Goal: Transaction & Acquisition: Purchase product/service

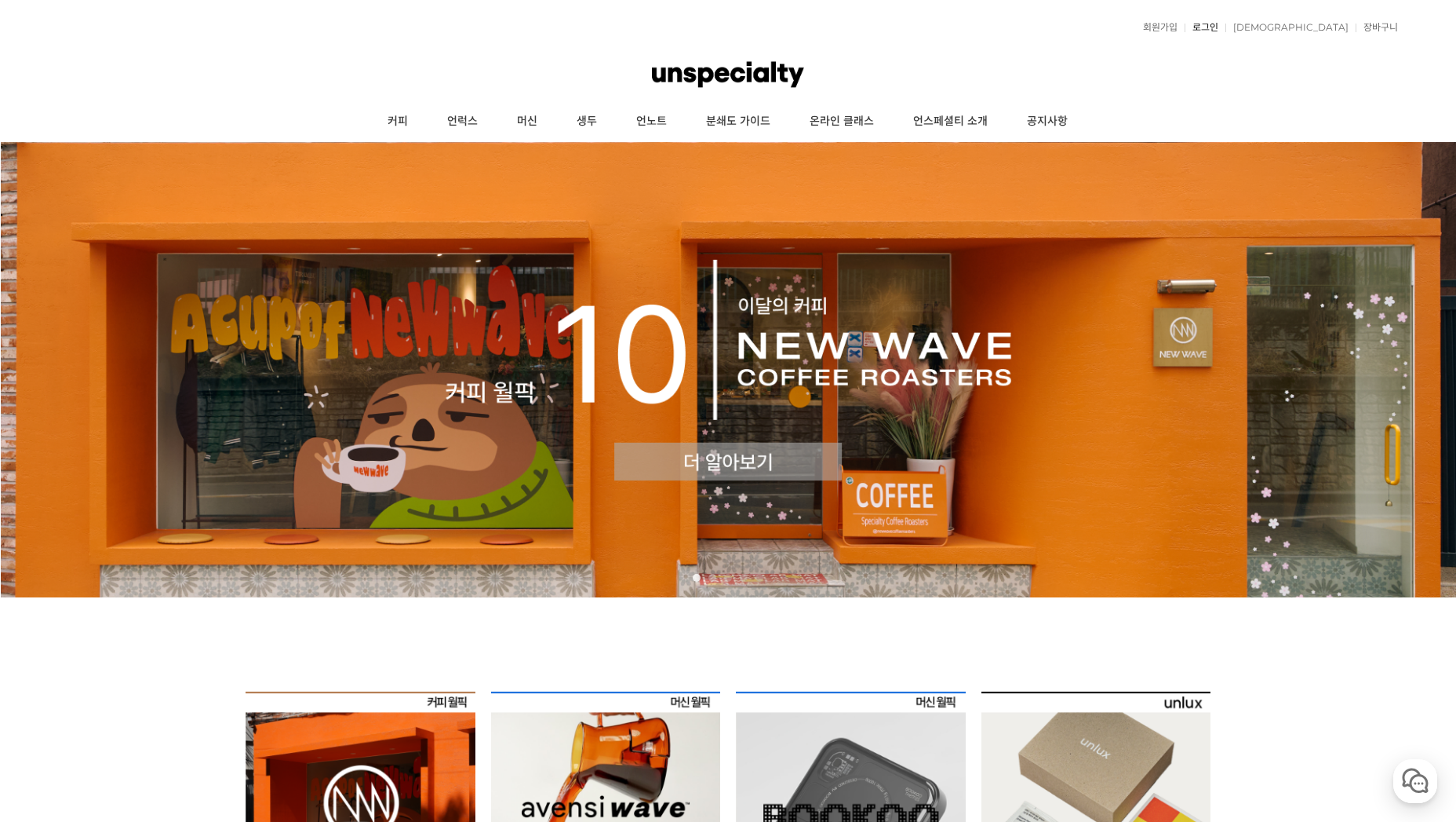
click at [1218, 28] on link "로그인" at bounding box center [1201, 28] width 34 height 9
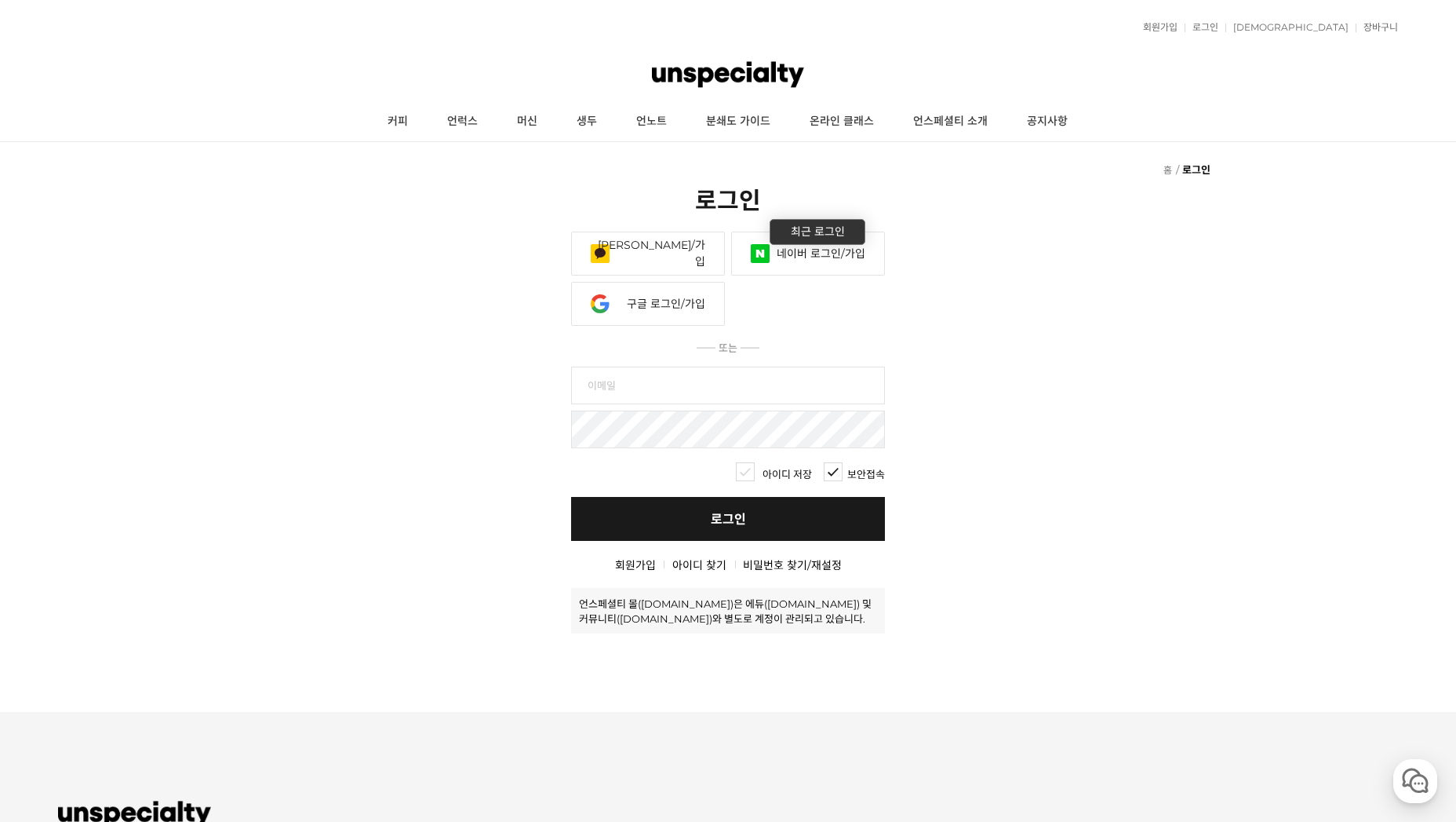
click at [801, 251] on link "네이버 로그인/가입" at bounding box center [807, 253] width 153 height 44
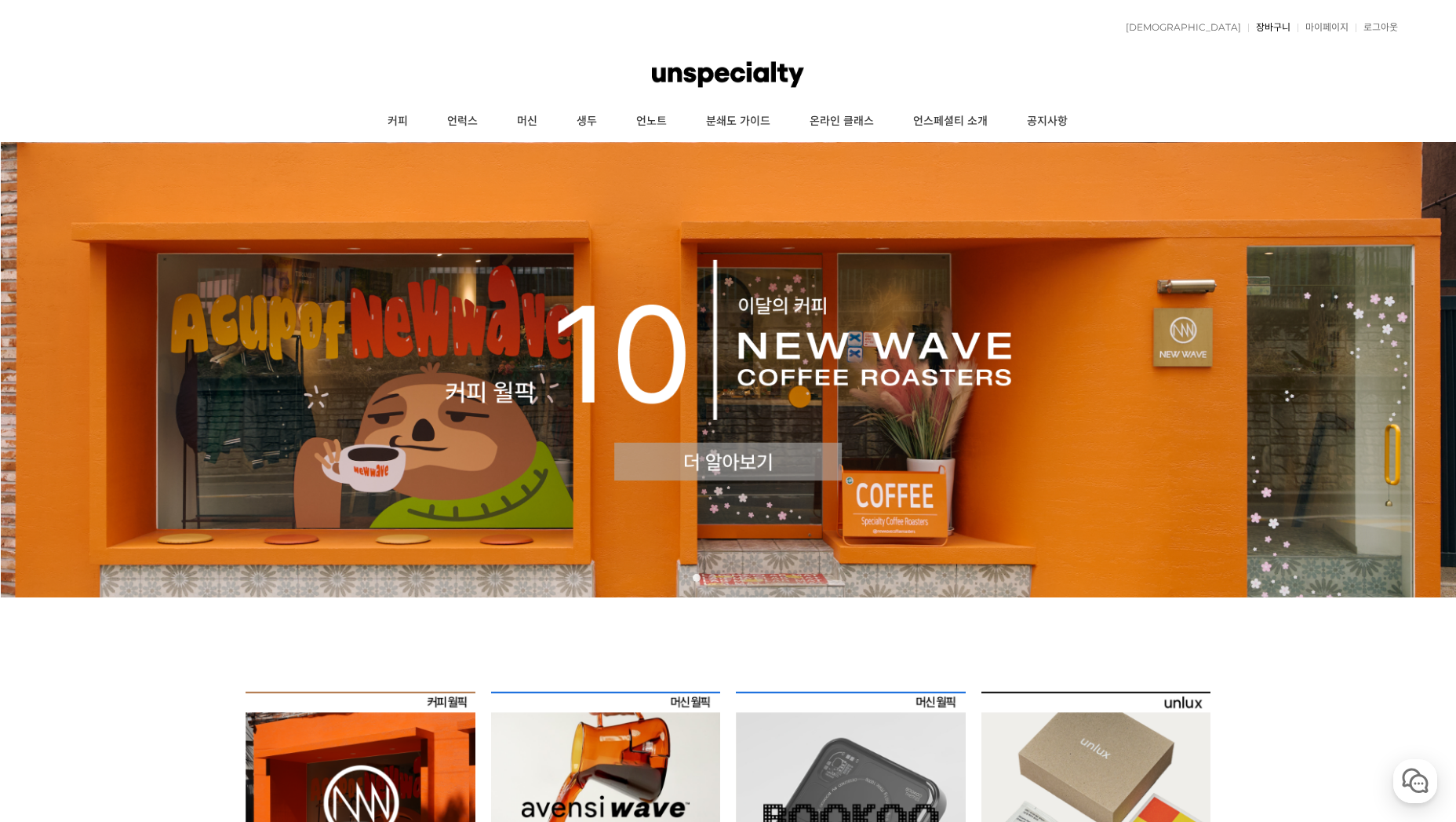
click at [1280, 24] on link "장바구니" at bounding box center [1269, 28] width 42 height 9
